Goal: Navigation & Orientation: Understand site structure

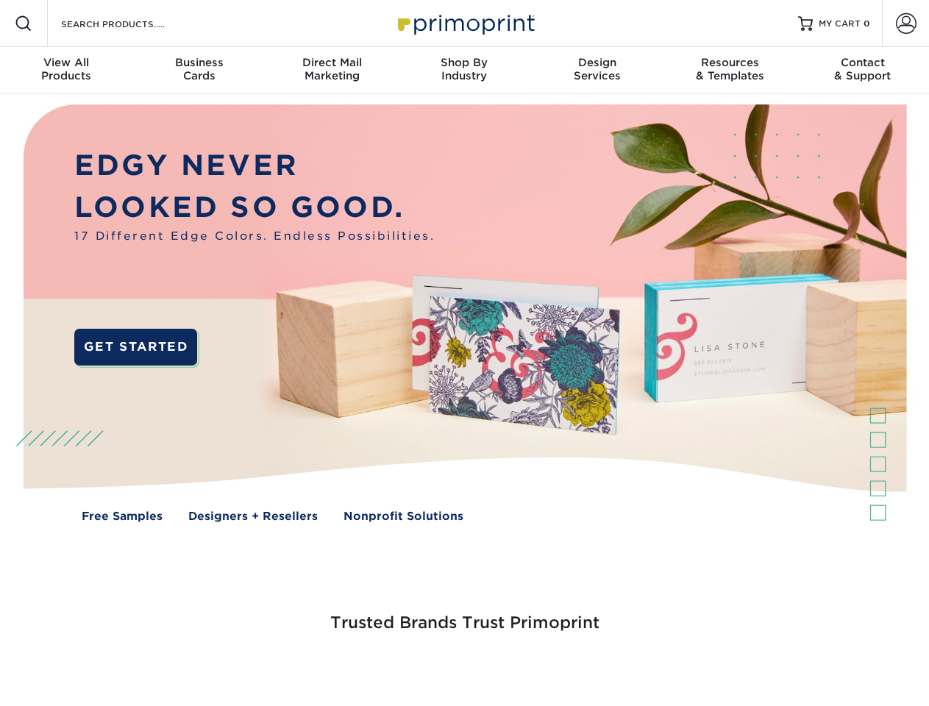
click at [905, 24] on span at bounding box center [906, 23] width 21 height 21
click at [66, 71] on div "View All Products" at bounding box center [66, 69] width 132 height 26
click at [199, 71] on div "Business Cards" at bounding box center [198, 69] width 132 height 26
click at [332, 71] on div "Direct Mail Marketing" at bounding box center [332, 69] width 132 height 26
click at [464, 71] on div "Shop By Industry" at bounding box center [464, 69] width 132 height 26
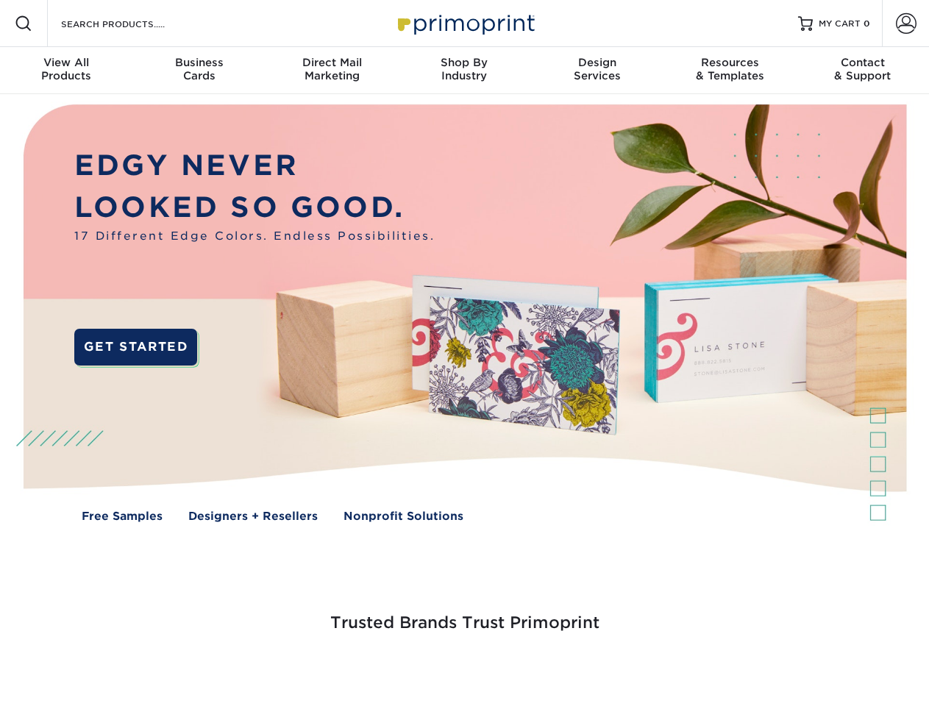
click at [597, 71] on div "Design Services" at bounding box center [597, 69] width 132 height 26
click at [730, 71] on div "Resources & Templates" at bounding box center [729, 69] width 132 height 26
click at [863, 71] on div "Contact & Support" at bounding box center [863, 69] width 132 height 26
